Goal: Task Accomplishment & Management: Manage account settings

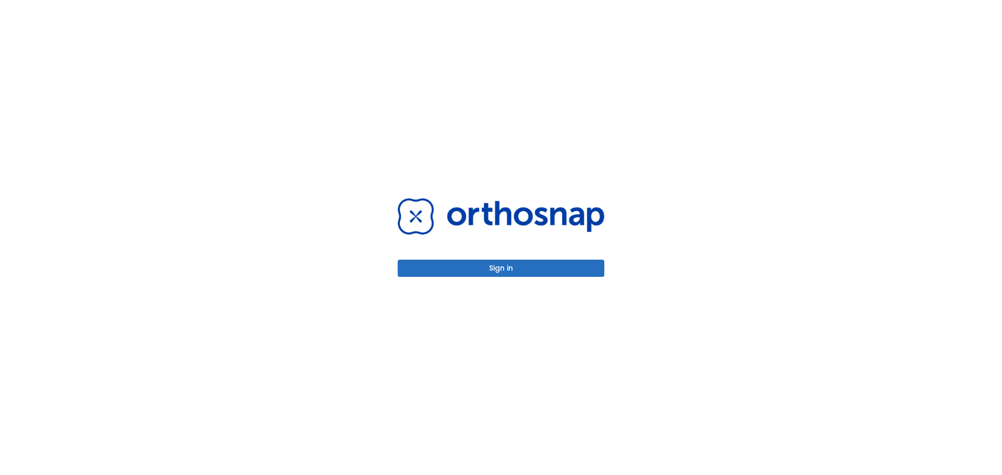
click at [499, 269] on button "Sign in" at bounding box center [500, 268] width 207 height 17
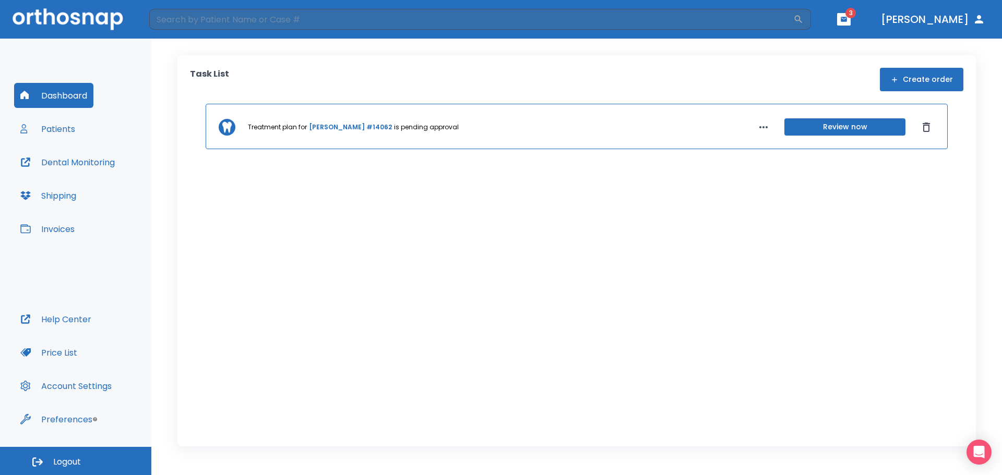
click at [846, 121] on button "Review now" at bounding box center [844, 126] width 121 height 17
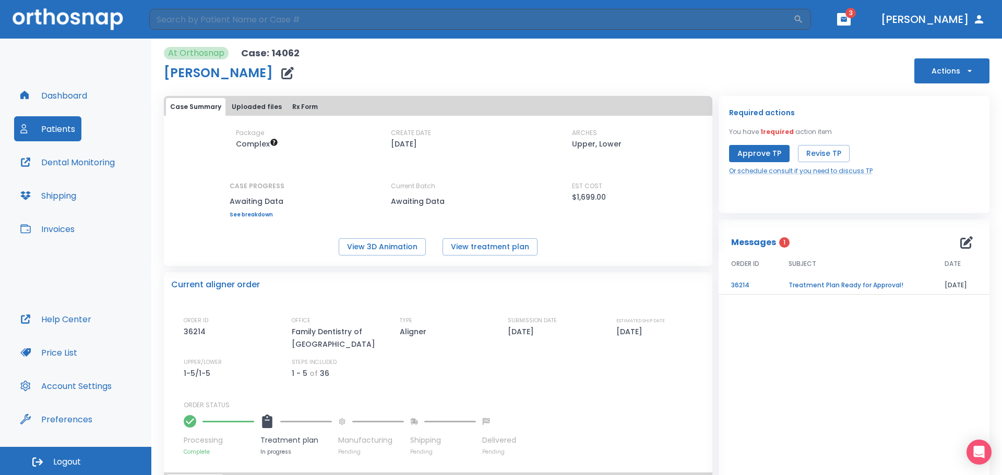
click at [750, 152] on button "Approve TP" at bounding box center [759, 153] width 61 height 17
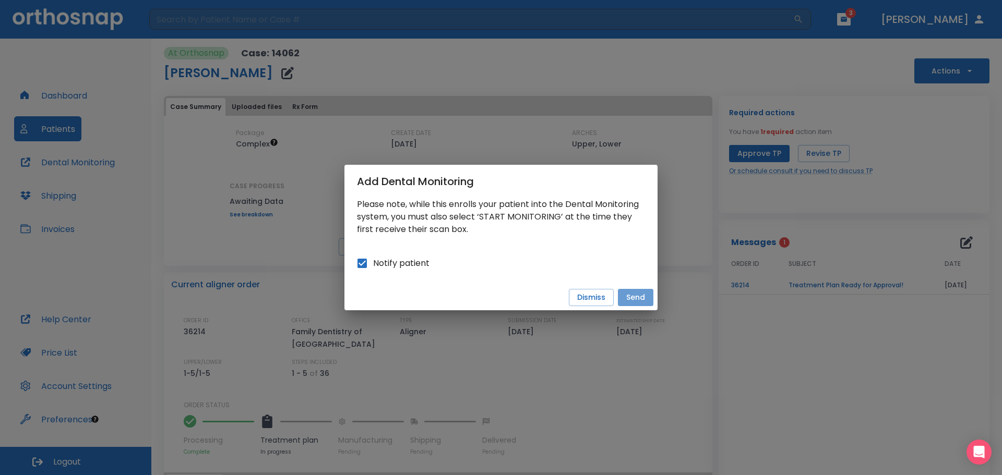
click at [637, 294] on button "Send" at bounding box center [635, 297] width 35 height 17
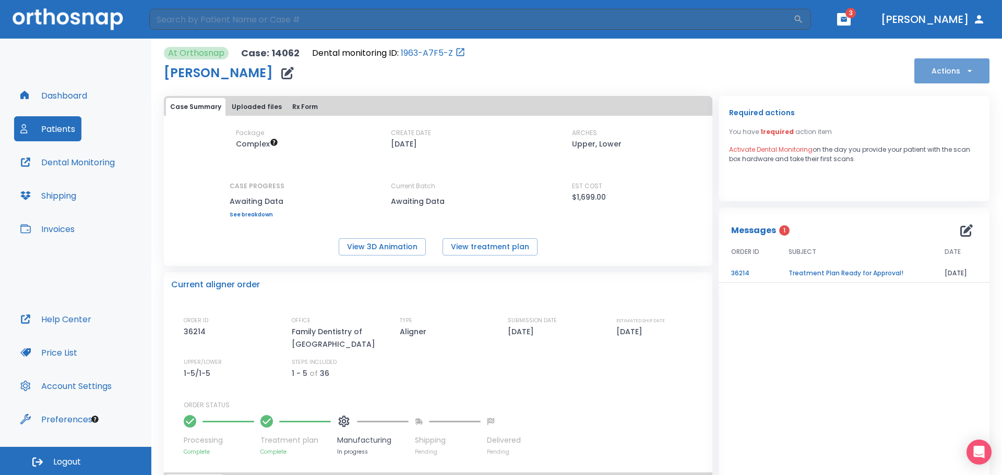
click at [964, 67] on icon "button" at bounding box center [969, 71] width 10 height 10
click at [883, 214] on div at bounding box center [501, 237] width 1002 height 475
click at [812, 272] on td "Treatment Plan Ready for Approval!" at bounding box center [854, 273] width 156 height 18
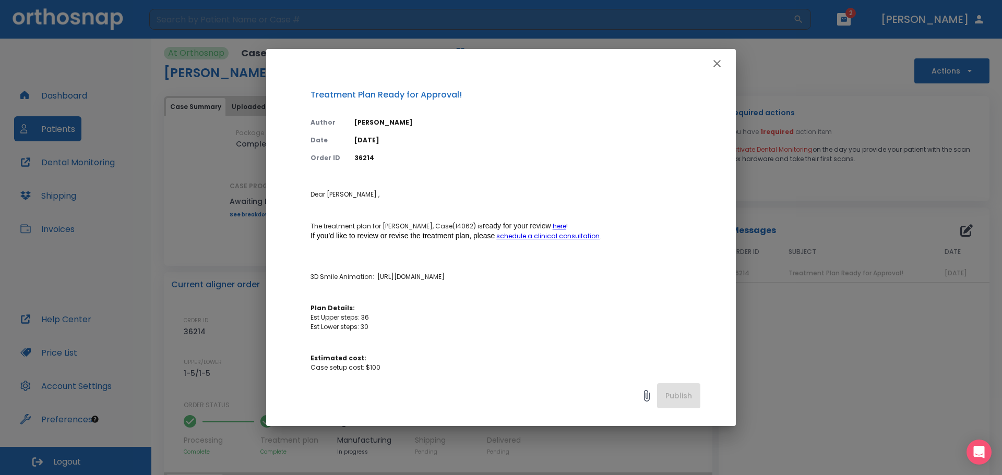
click at [716, 62] on icon "button" at bounding box center [716, 63] width 7 height 7
